Goal: Transaction & Acquisition: Purchase product/service

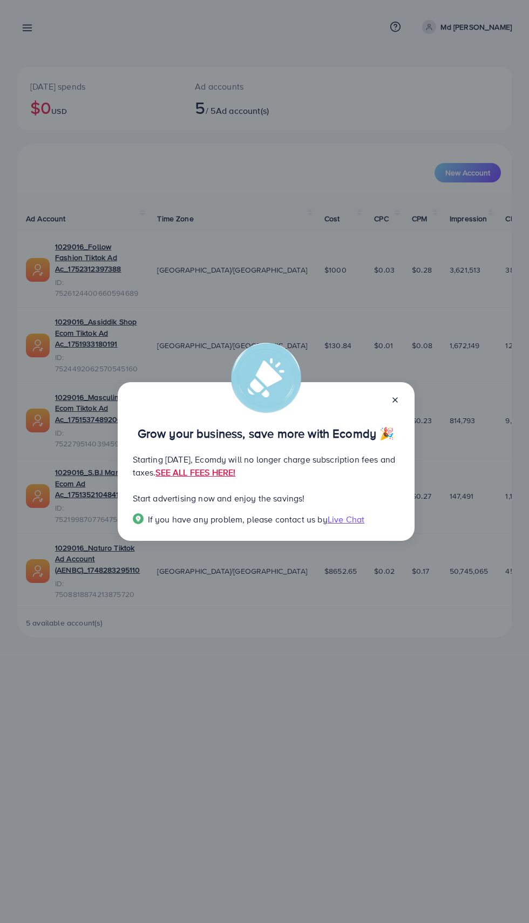
click at [235, 472] on link "SEE ALL FEES HERE!" at bounding box center [196, 473] width 80 height 12
click at [396, 401] on icon at bounding box center [395, 400] width 9 height 9
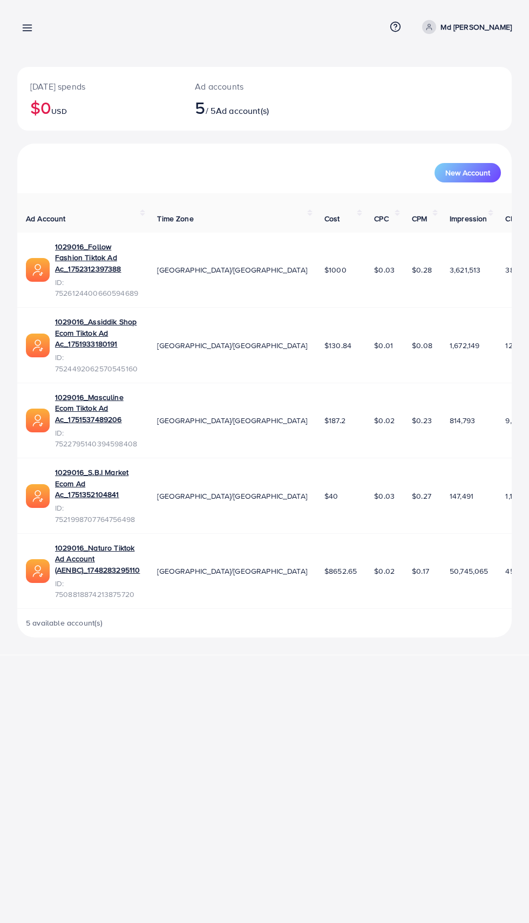
click at [21, 25] on link at bounding box center [25, 28] width 16 height 14
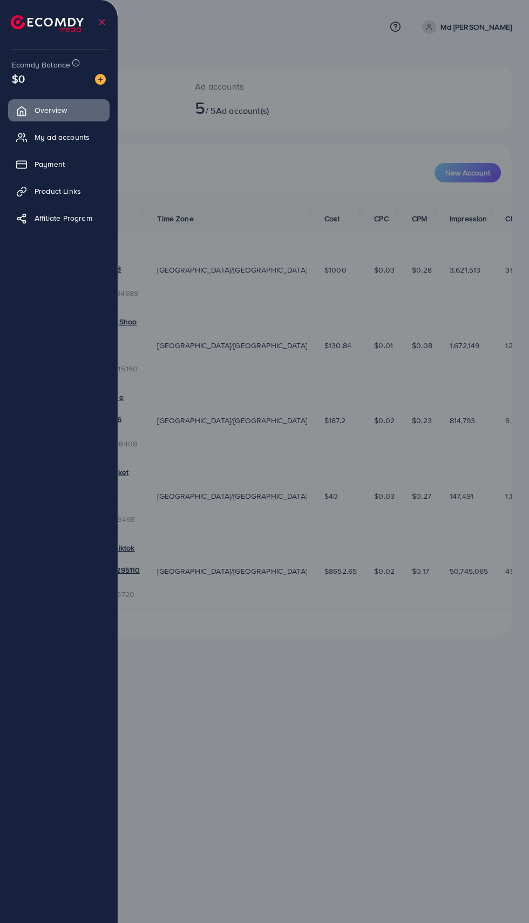
click at [28, 32] on img at bounding box center [47, 23] width 73 height 17
click at [58, 137] on span "My ad accounts" at bounding box center [62, 137] width 55 height 11
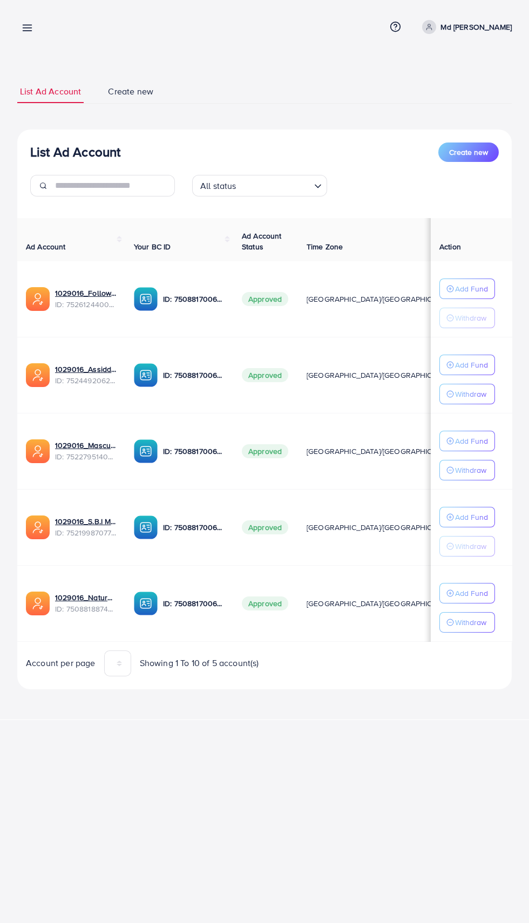
click at [19, 33] on link at bounding box center [25, 28] width 16 height 14
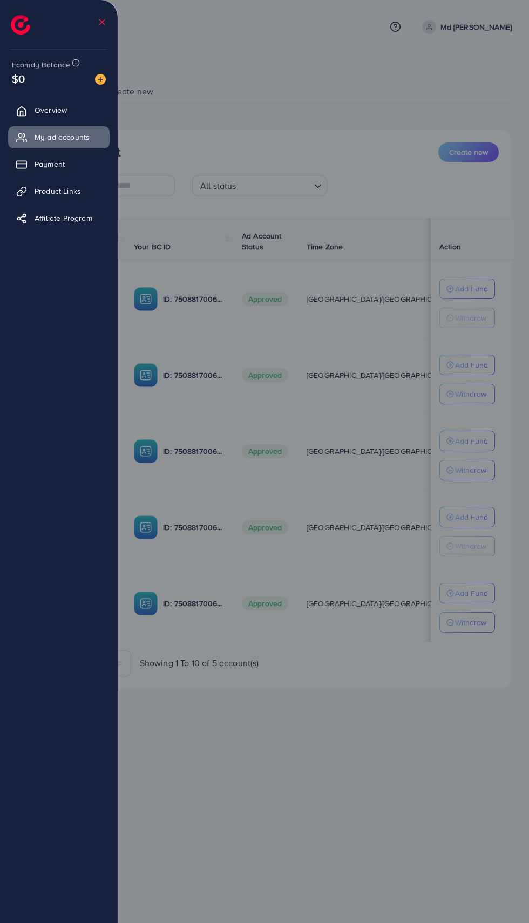
click at [45, 160] on span "Payment" at bounding box center [50, 164] width 30 height 11
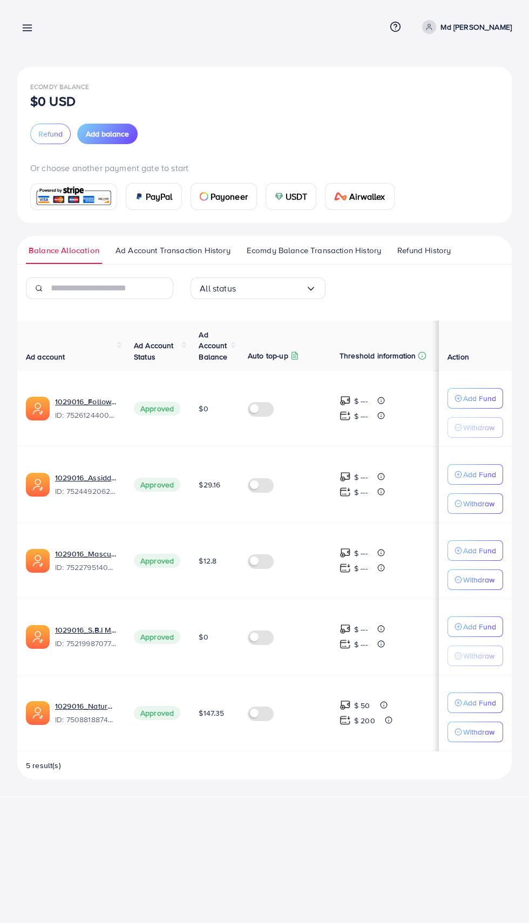
click at [115, 132] on span "Add balance" at bounding box center [107, 134] width 43 height 11
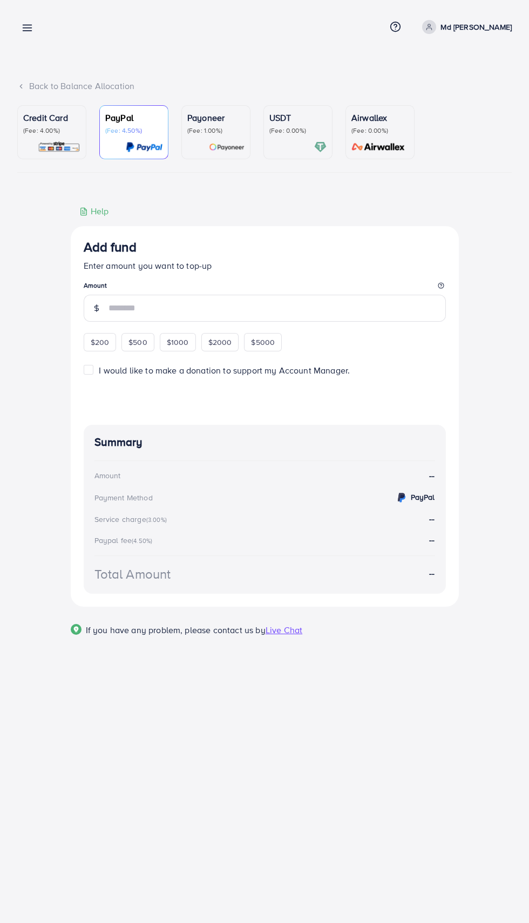
click at [220, 135] on p "(Fee: 1.00%)" at bounding box center [215, 130] width 57 height 9
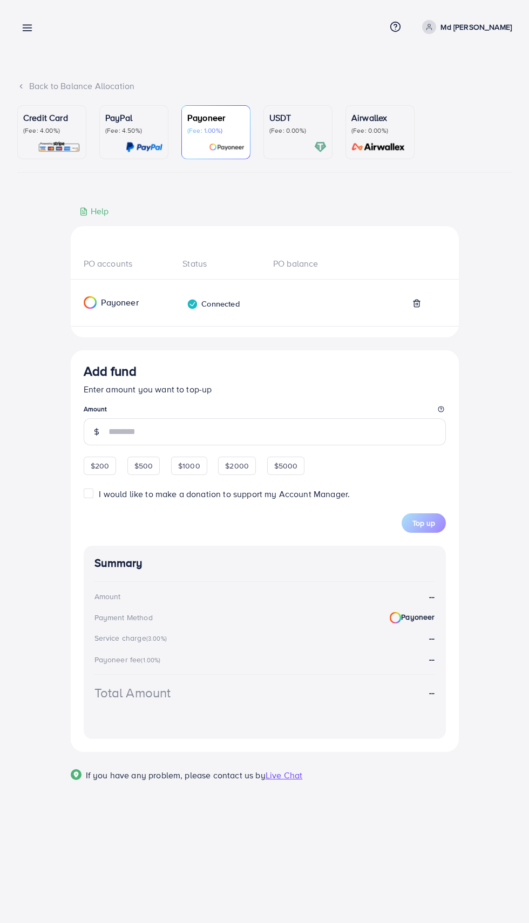
click at [103, 471] on span "$200" at bounding box center [100, 466] width 19 height 11
type input "***"
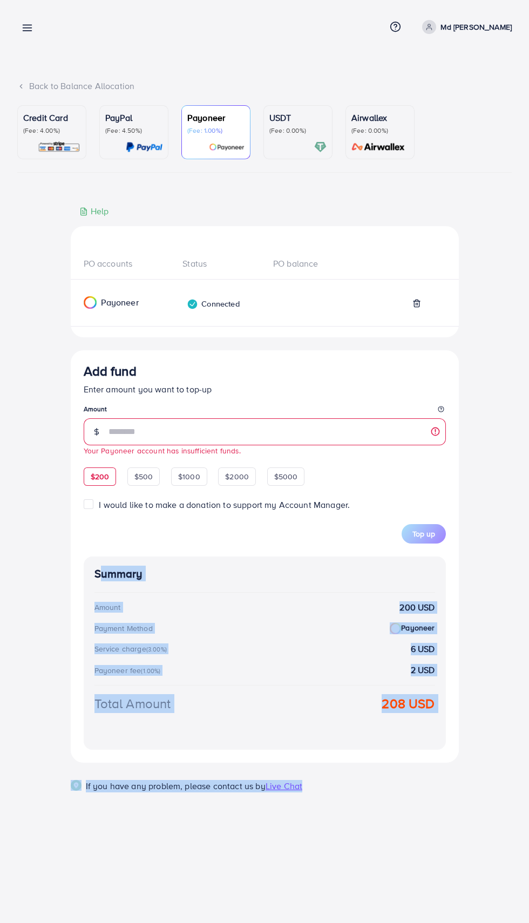
click at [58, 210] on div "PO accounts Status PO balance Payoneer Connected Add fund Enter amount you want…" at bounding box center [264, 512] width 495 height 614
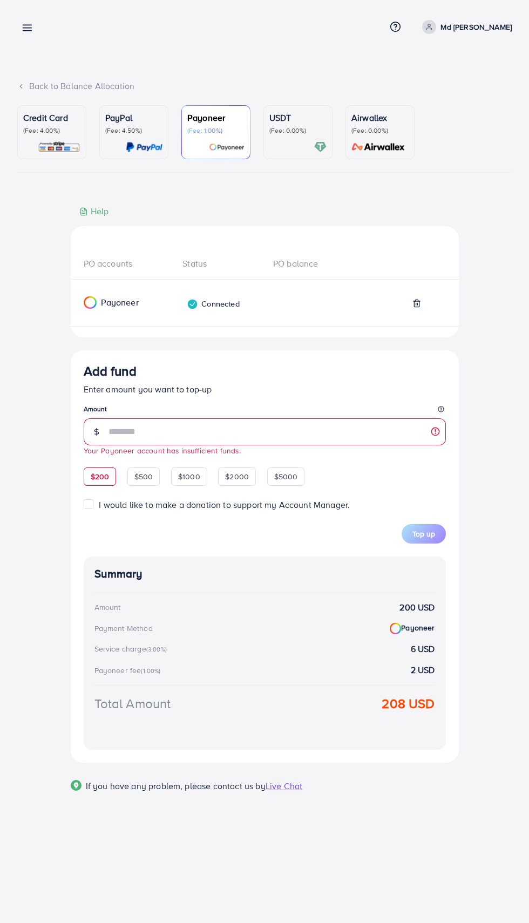
click at [19, 25] on link at bounding box center [25, 28] width 16 height 14
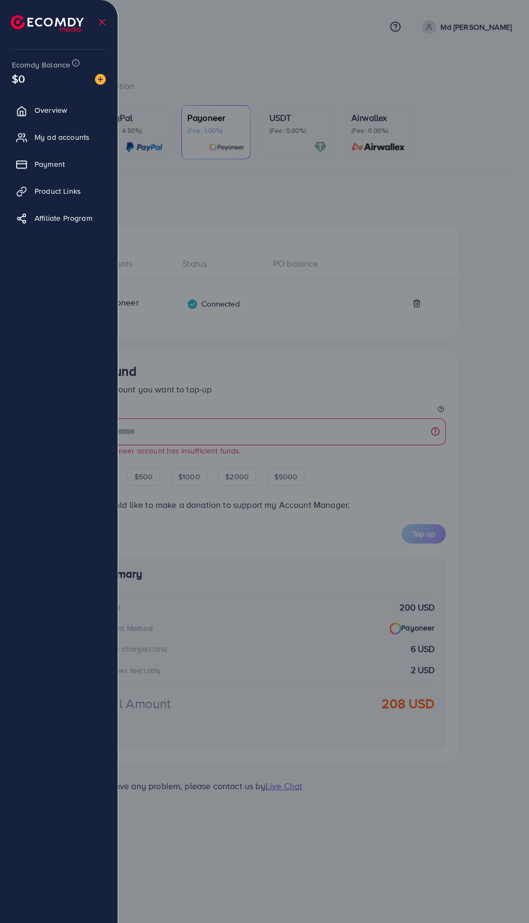
click at [53, 111] on span "Overview" at bounding box center [51, 110] width 32 height 11
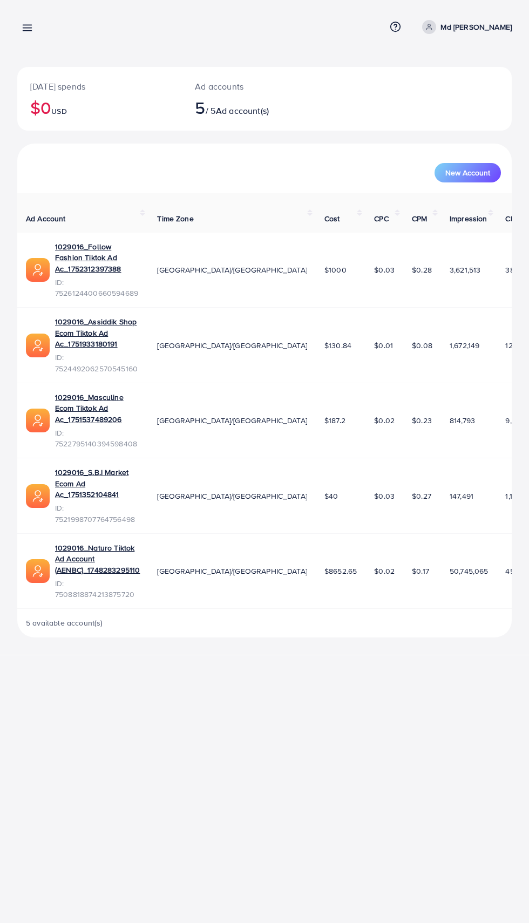
click at [21, 25] on link at bounding box center [25, 28] width 16 height 14
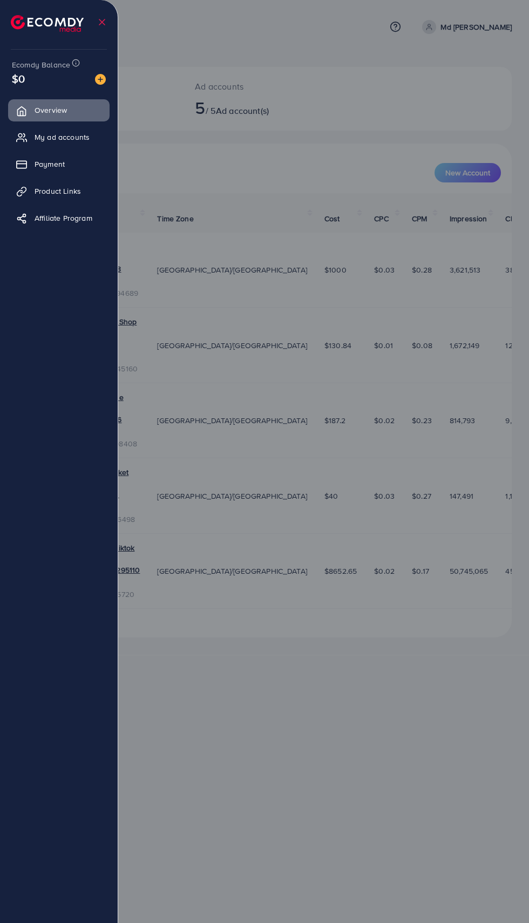
click at [43, 168] on span "Payment" at bounding box center [50, 164] width 30 height 11
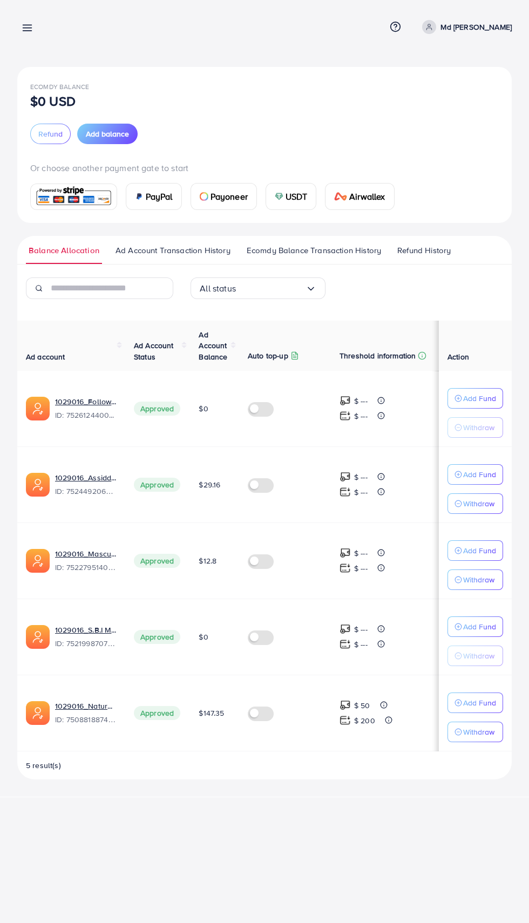
click at [235, 198] on span "Payoneer" at bounding box center [229, 196] width 37 height 13
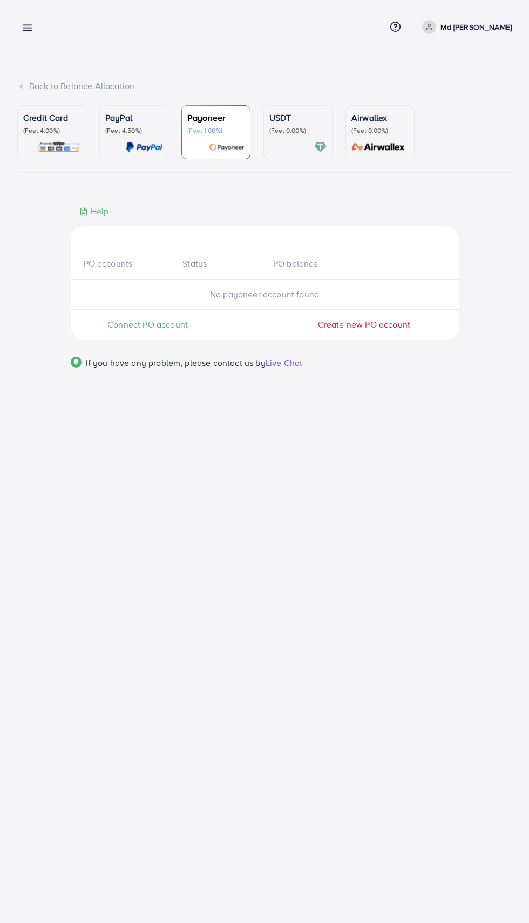
click at [119, 329] on span "Connect PO account" at bounding box center [147, 325] width 80 height 12
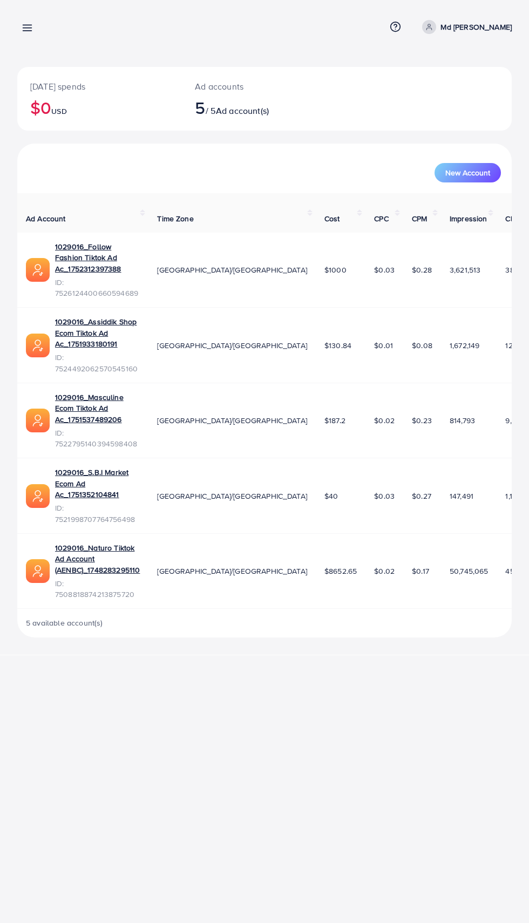
click at [27, 28] on line at bounding box center [27, 28] width 9 height 0
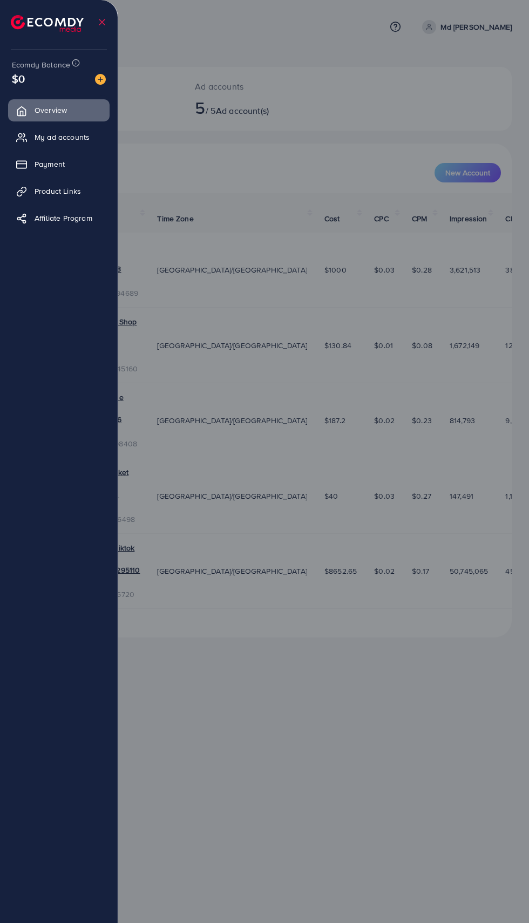
click at [54, 171] on link "Payment" at bounding box center [59, 164] width 102 height 22
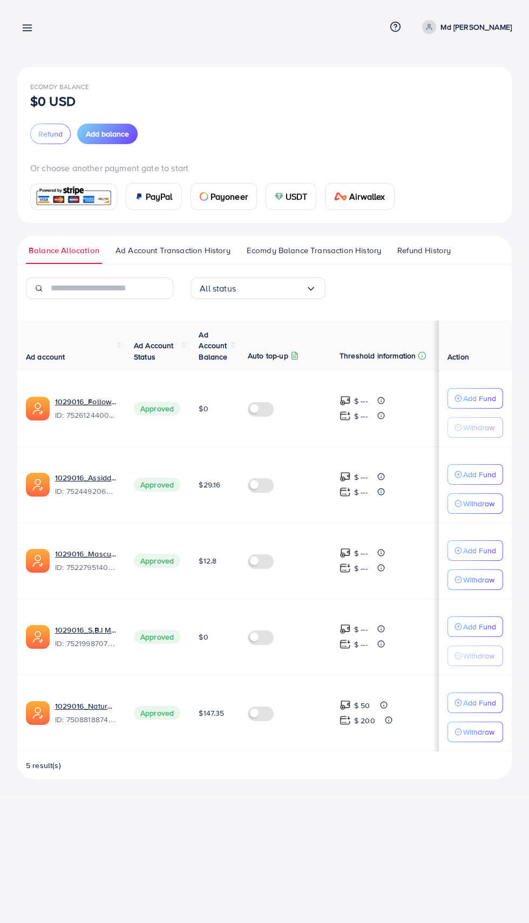
click at [221, 194] on span "Payoneer" at bounding box center [229, 196] width 37 height 13
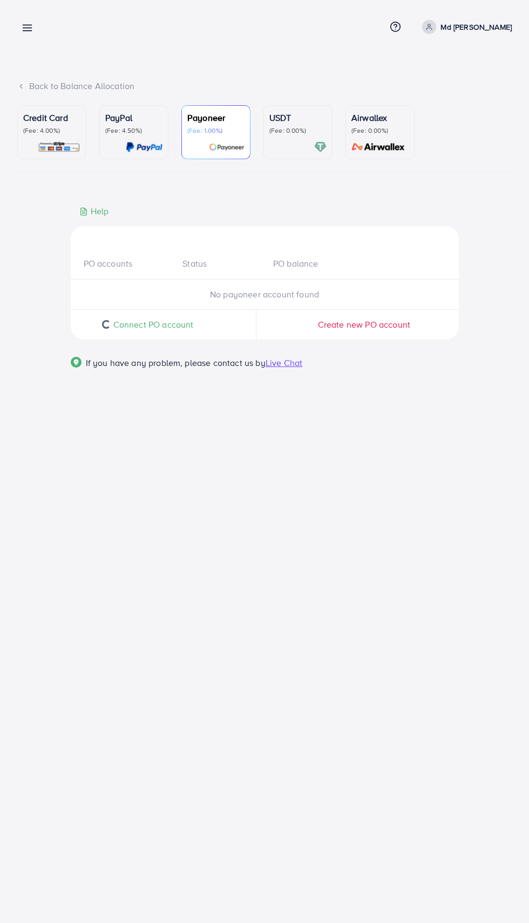
click at [211, 206] on div "Credit Card (Fee: 4.00%) PayPal (Fee: 4.50%) Payoneer (Fee: 1.00%) USDT (Fee: 0…" at bounding box center [264, 250] width 495 height 290
click at [149, 326] on span "Connect PO account" at bounding box center [147, 325] width 80 height 12
click at [21, 84] on icon at bounding box center [21, 87] width 8 height 8
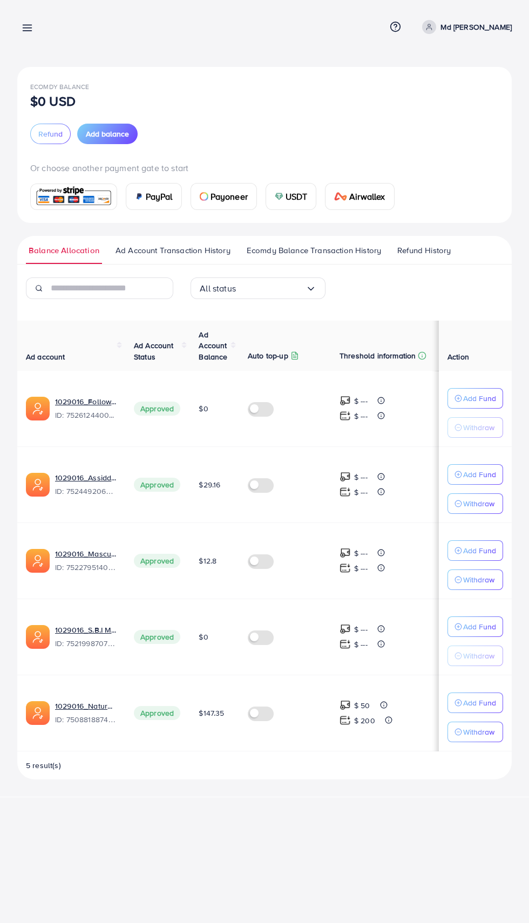
click at [102, 134] on span "Add balance" at bounding box center [107, 134] width 43 height 11
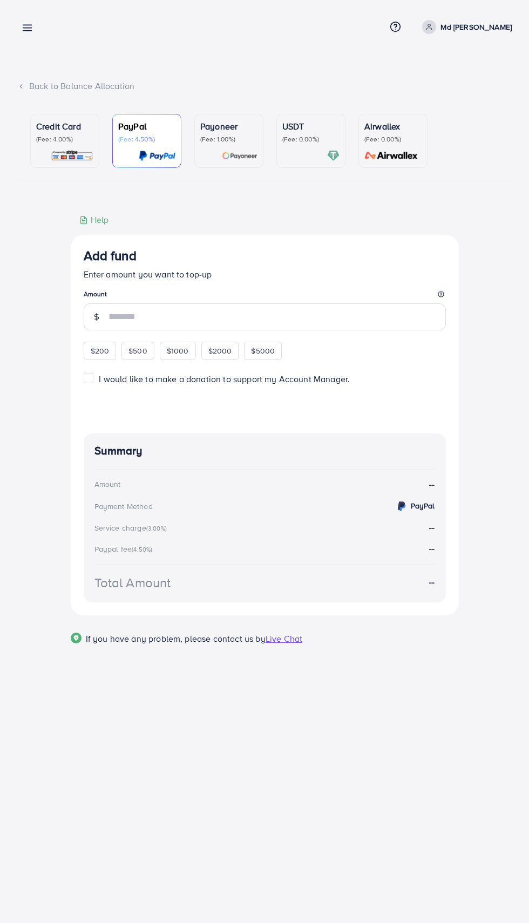
click at [219, 141] on p "(Fee: 1.00%)" at bounding box center [228, 139] width 57 height 9
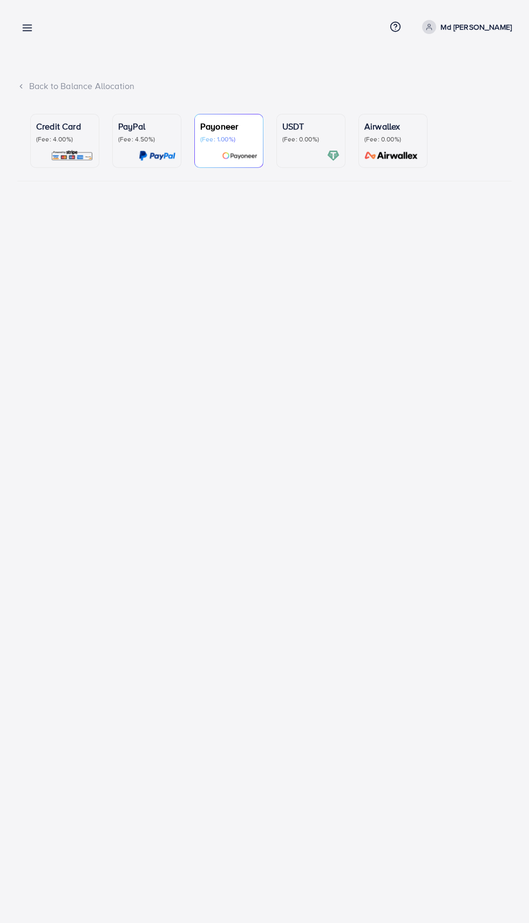
click at [227, 126] on p "Payoneer" at bounding box center [228, 126] width 57 height 13
